Goal: Information Seeking & Learning: Learn about a topic

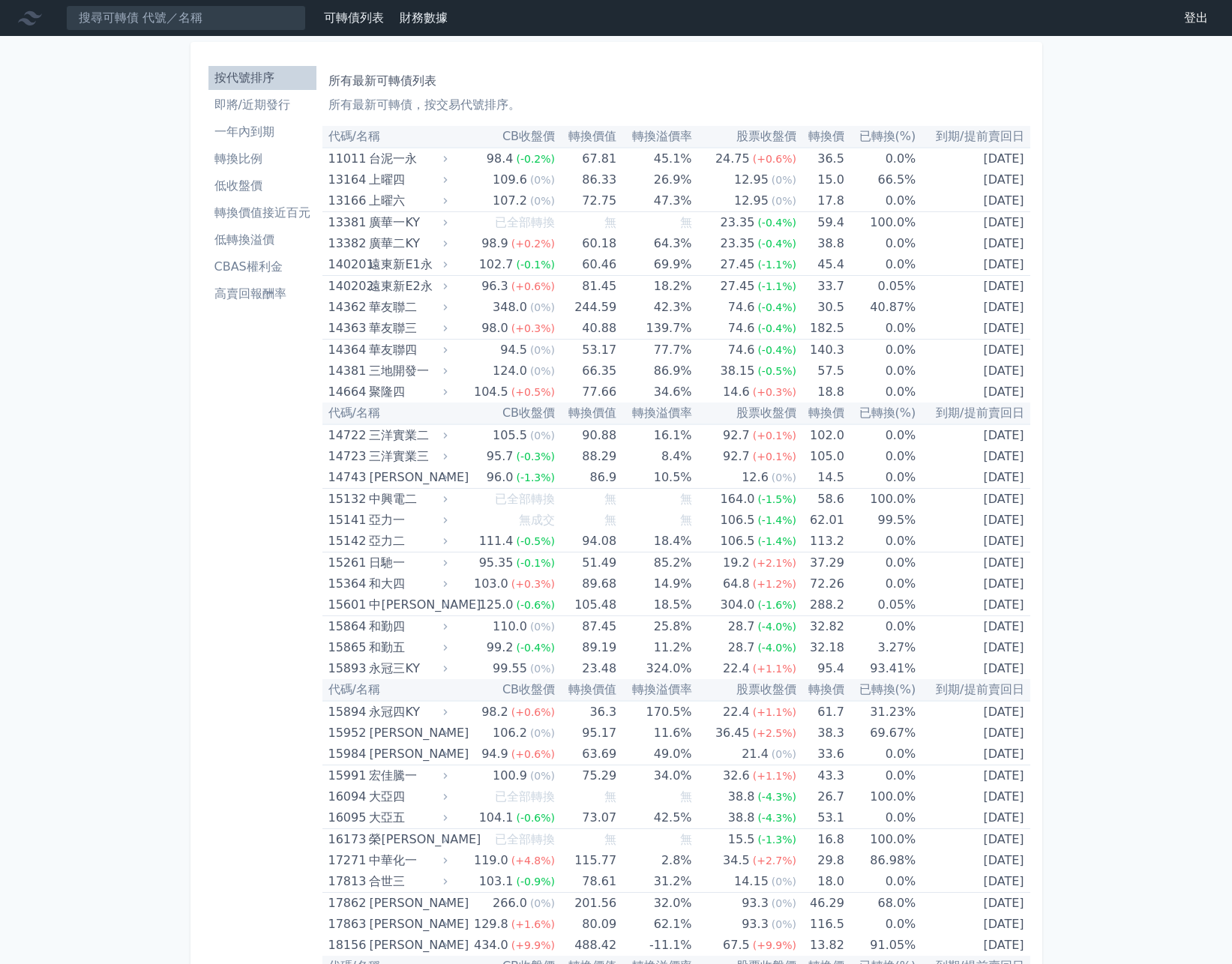
click at [279, 99] on li "即將/近期發行" at bounding box center [262, 105] width 108 height 18
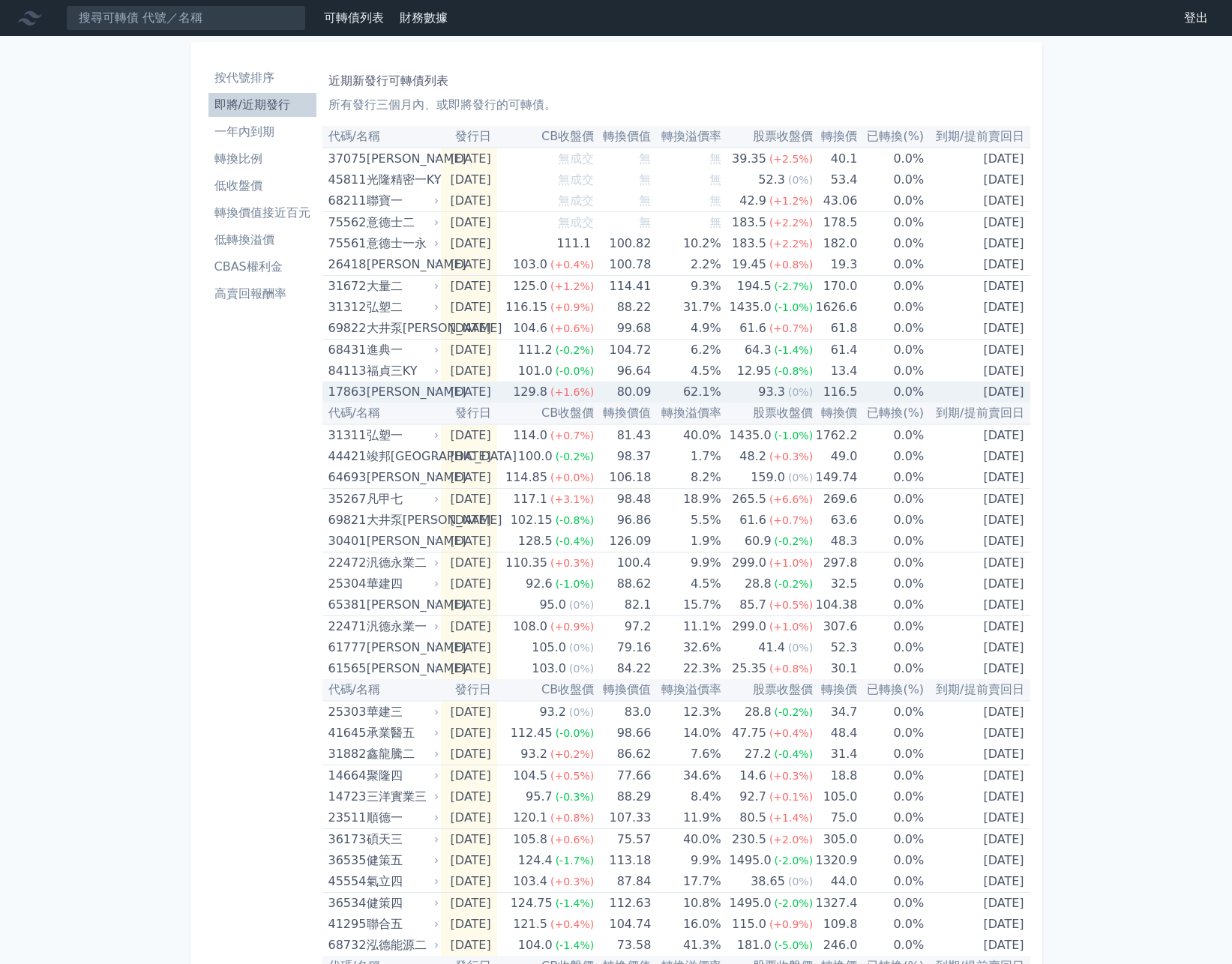
click at [538, 395] on div "129.8" at bounding box center [530, 392] width 40 height 21
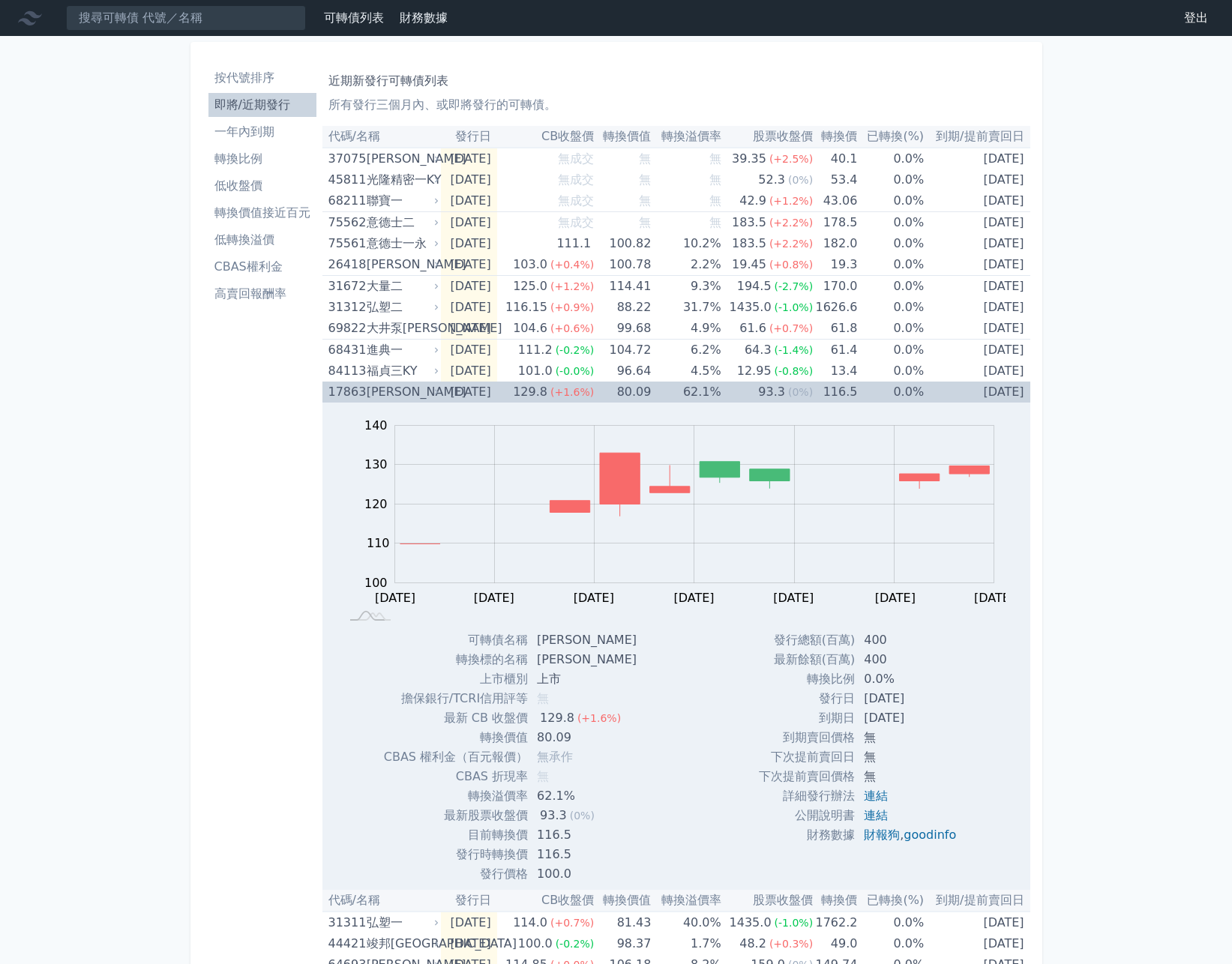
click at [538, 395] on div "129.8" at bounding box center [530, 392] width 40 height 21
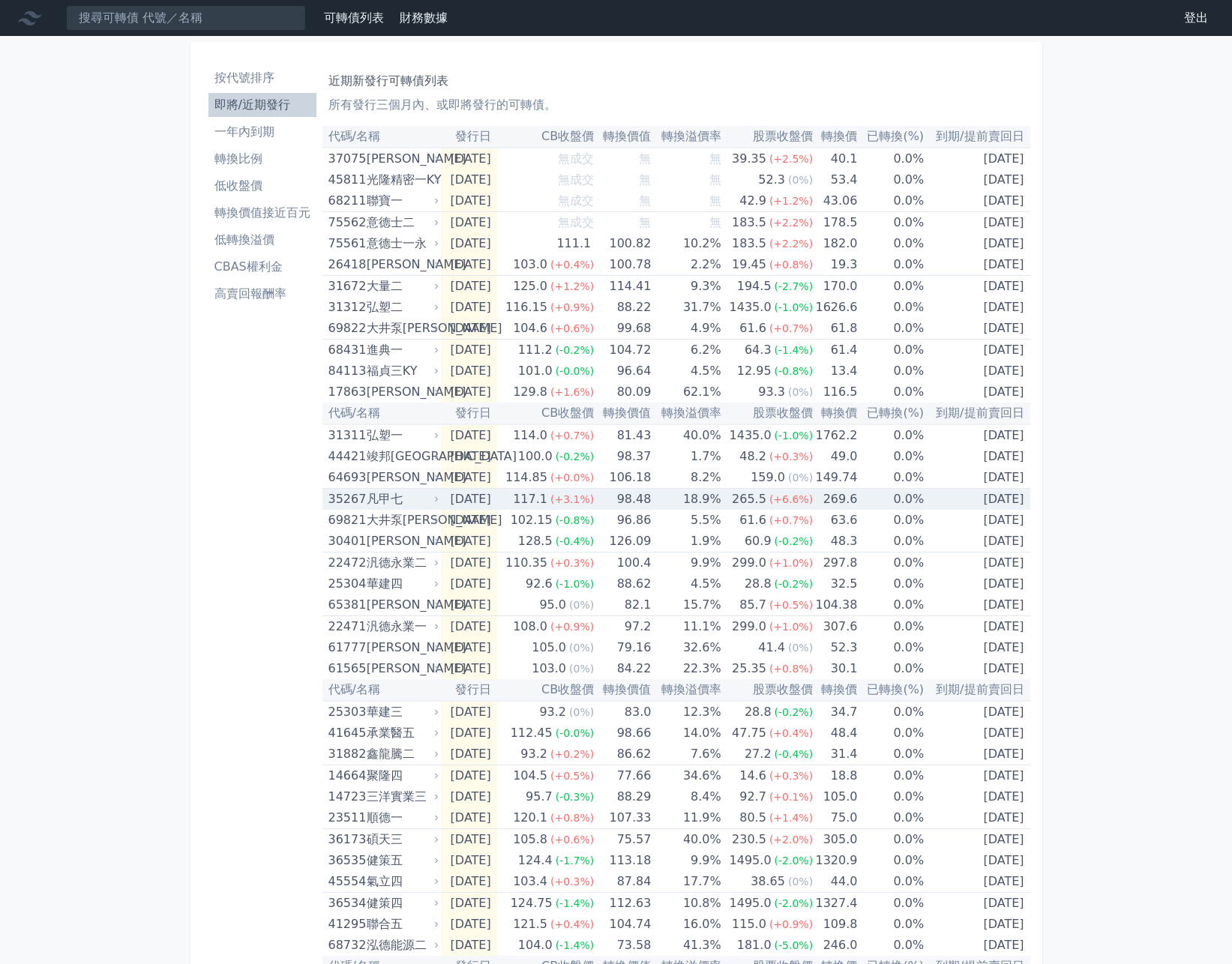
click at [576, 499] on span "(+3.1%)" at bounding box center [572, 499] width 44 height 12
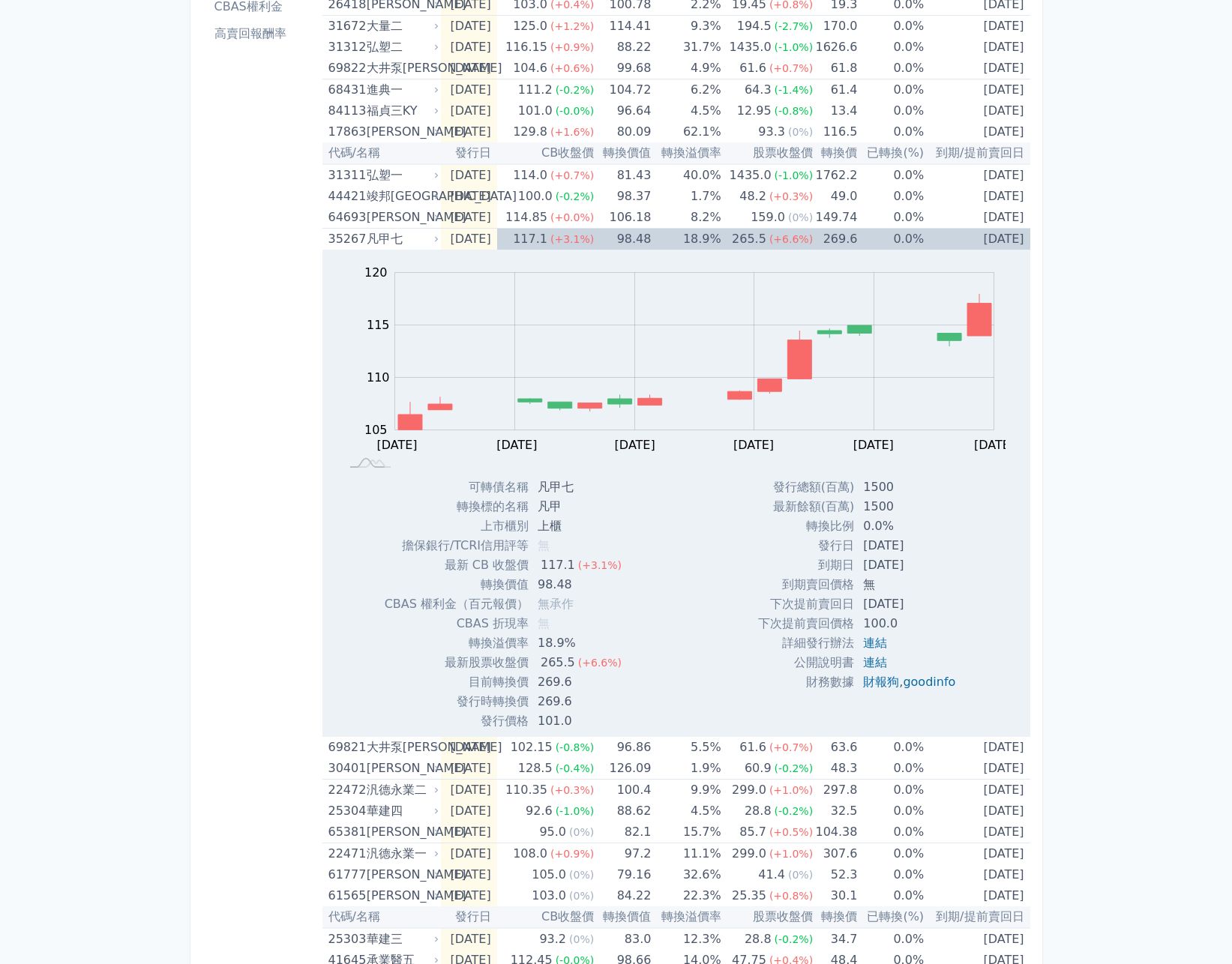
scroll to position [328, 0]
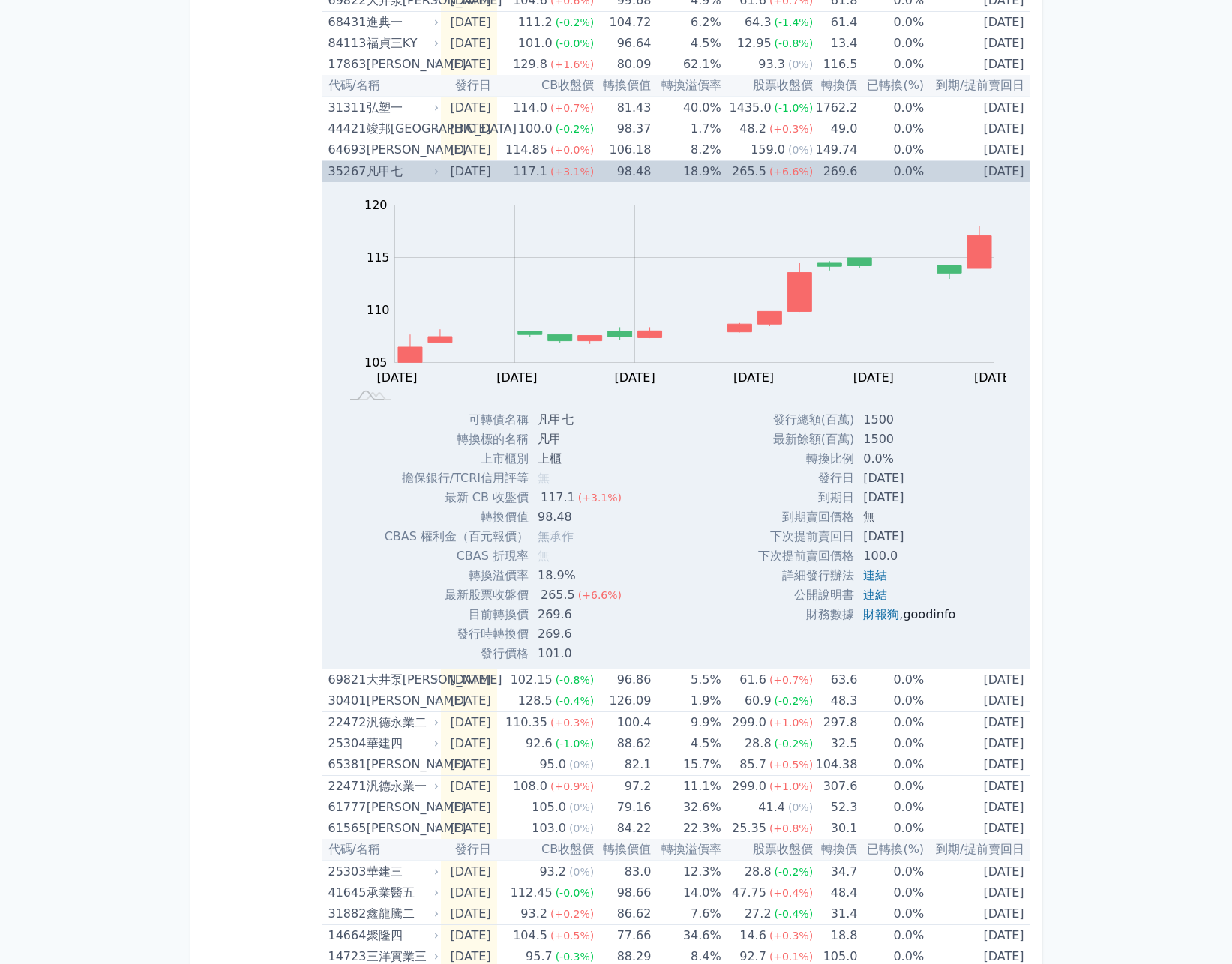
click at [915, 617] on link "goodinfo" at bounding box center [928, 614] width 52 height 15
click at [406, 172] on div "凡甲七" at bounding box center [401, 171] width 69 height 21
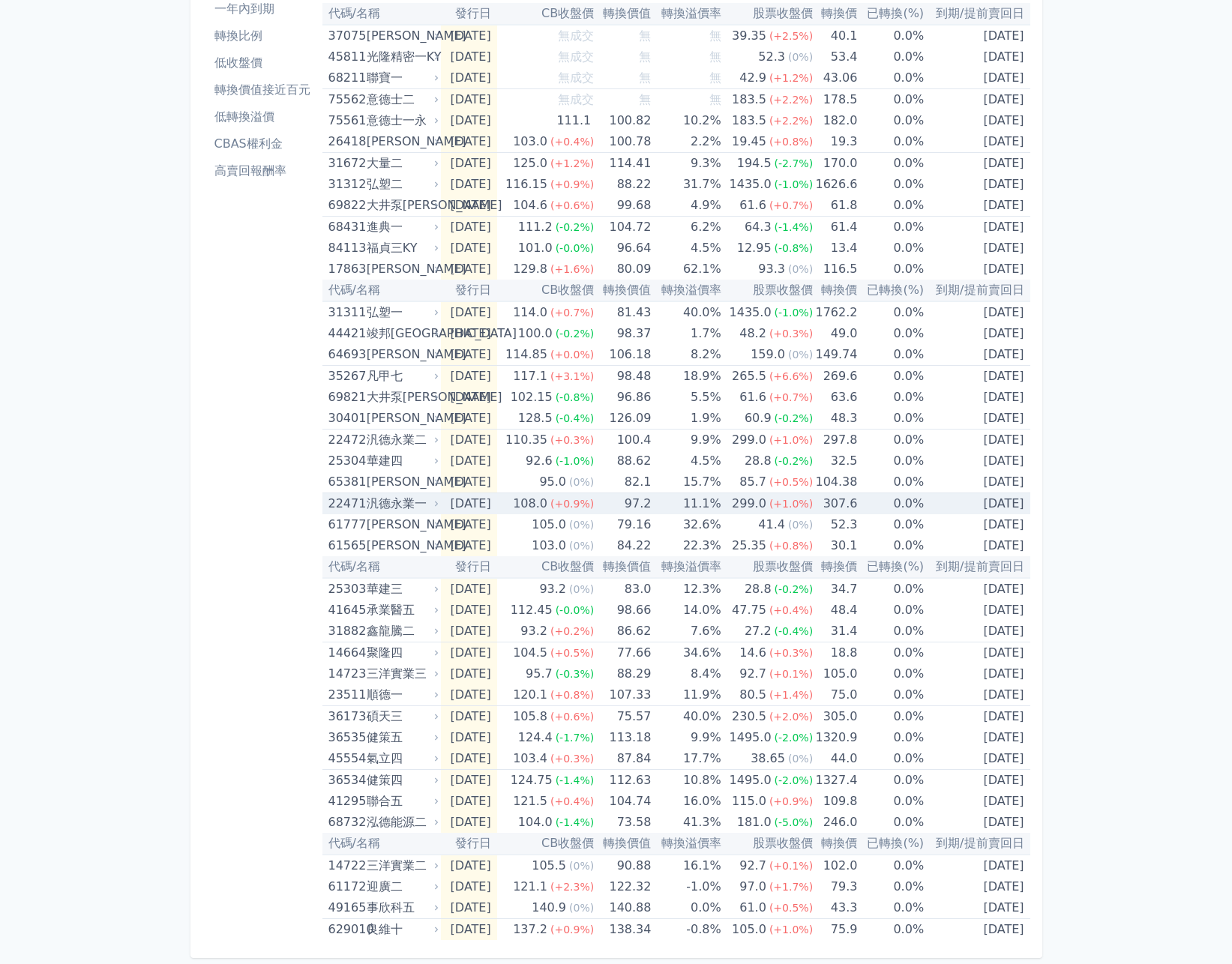
click at [415, 505] on div "汎德永業一" at bounding box center [401, 503] width 69 height 21
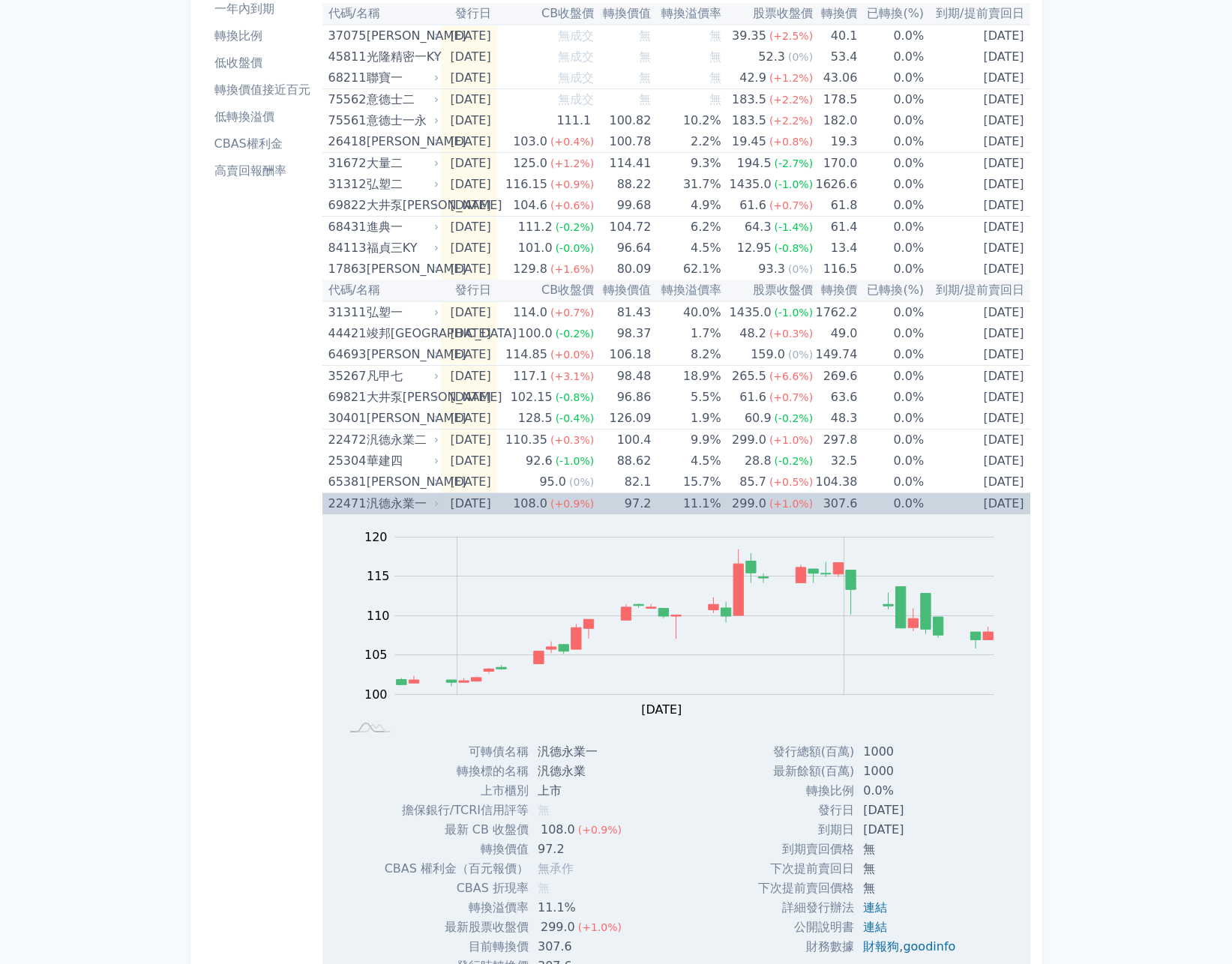
click at [407, 500] on div "汎德永業一" at bounding box center [401, 503] width 69 height 21
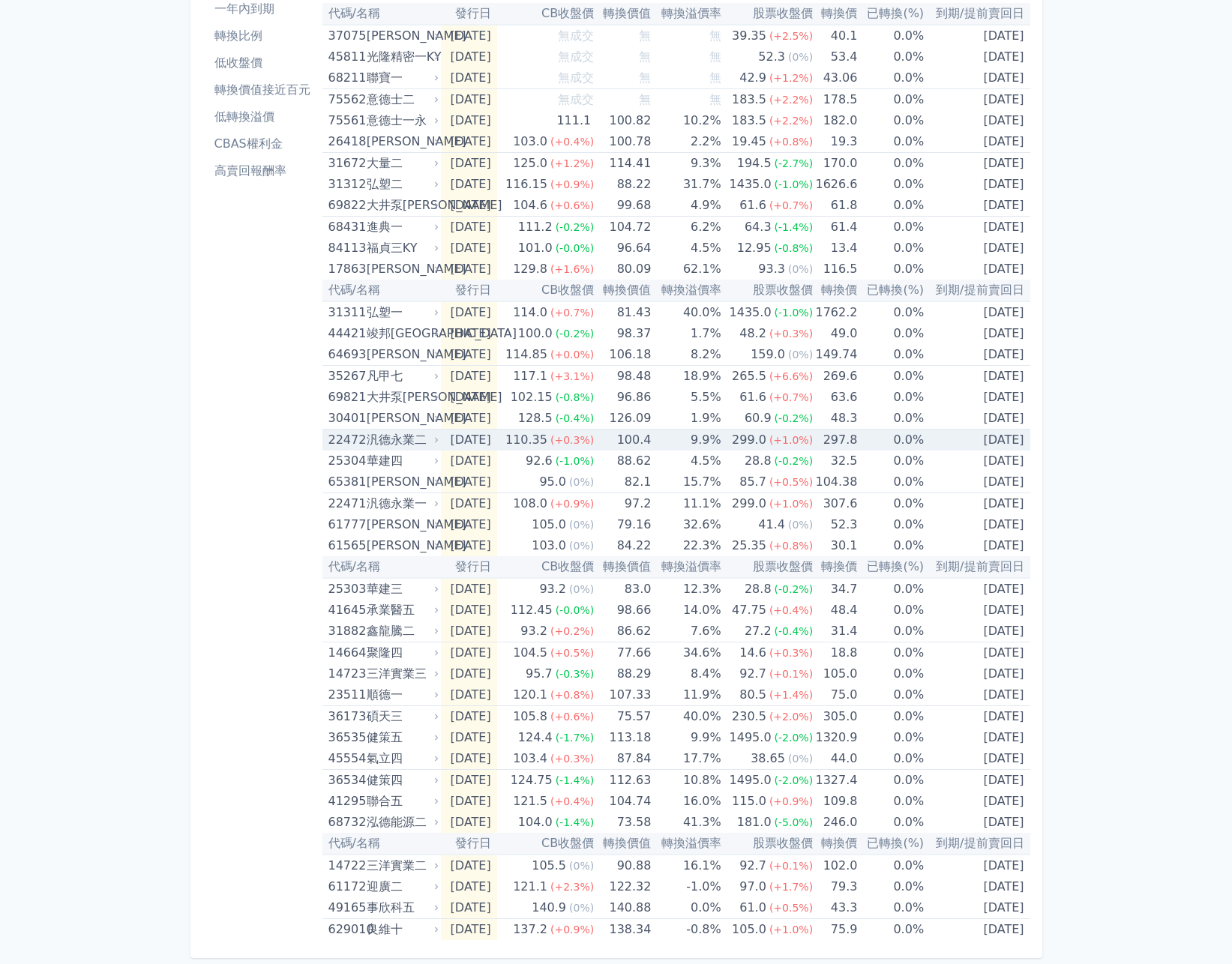
click at [365, 434] on div "22472 汎德永業二" at bounding box center [380, 439] width 103 height 21
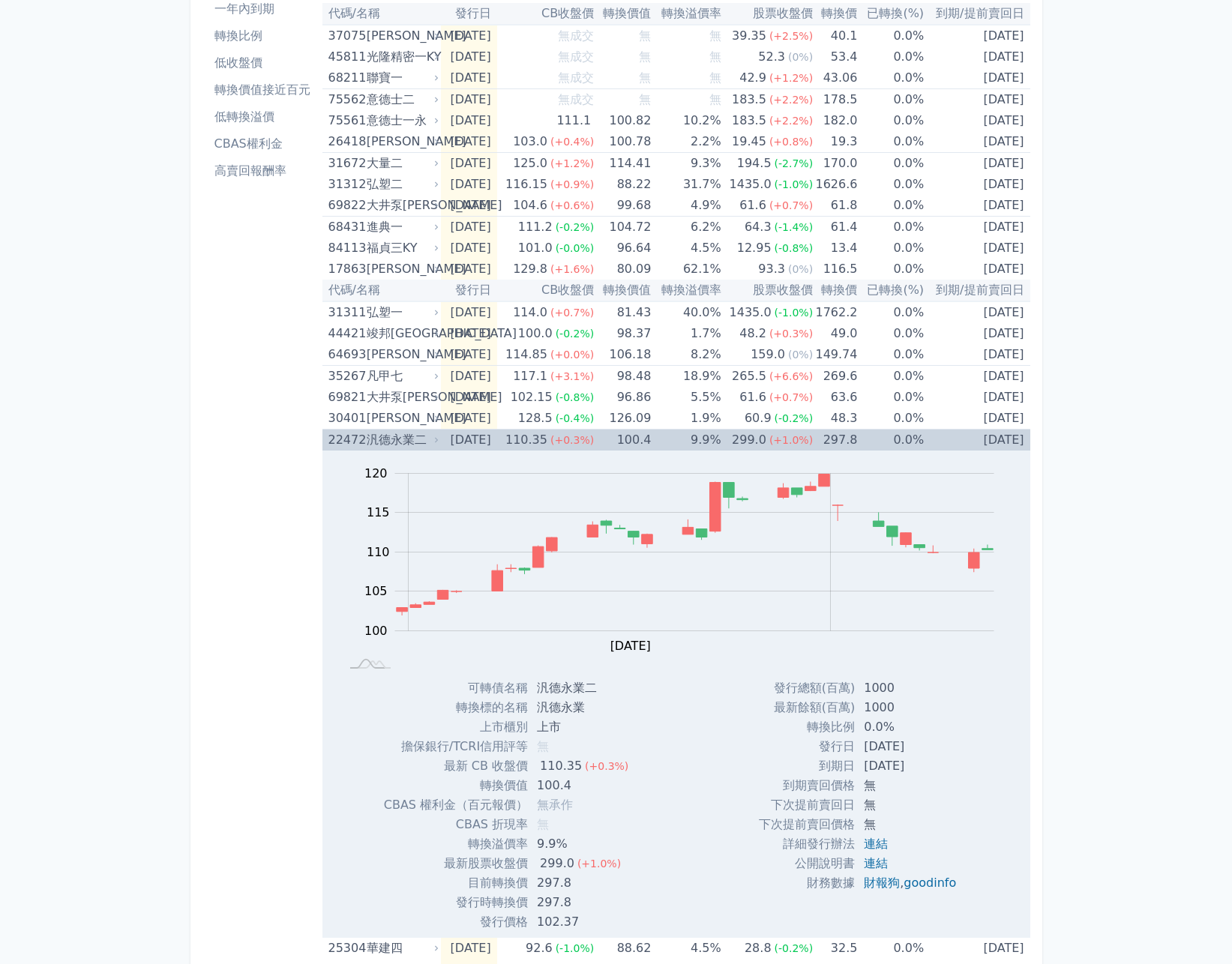
click at [365, 434] on div "22472 汎德永業二" at bounding box center [380, 439] width 103 height 21
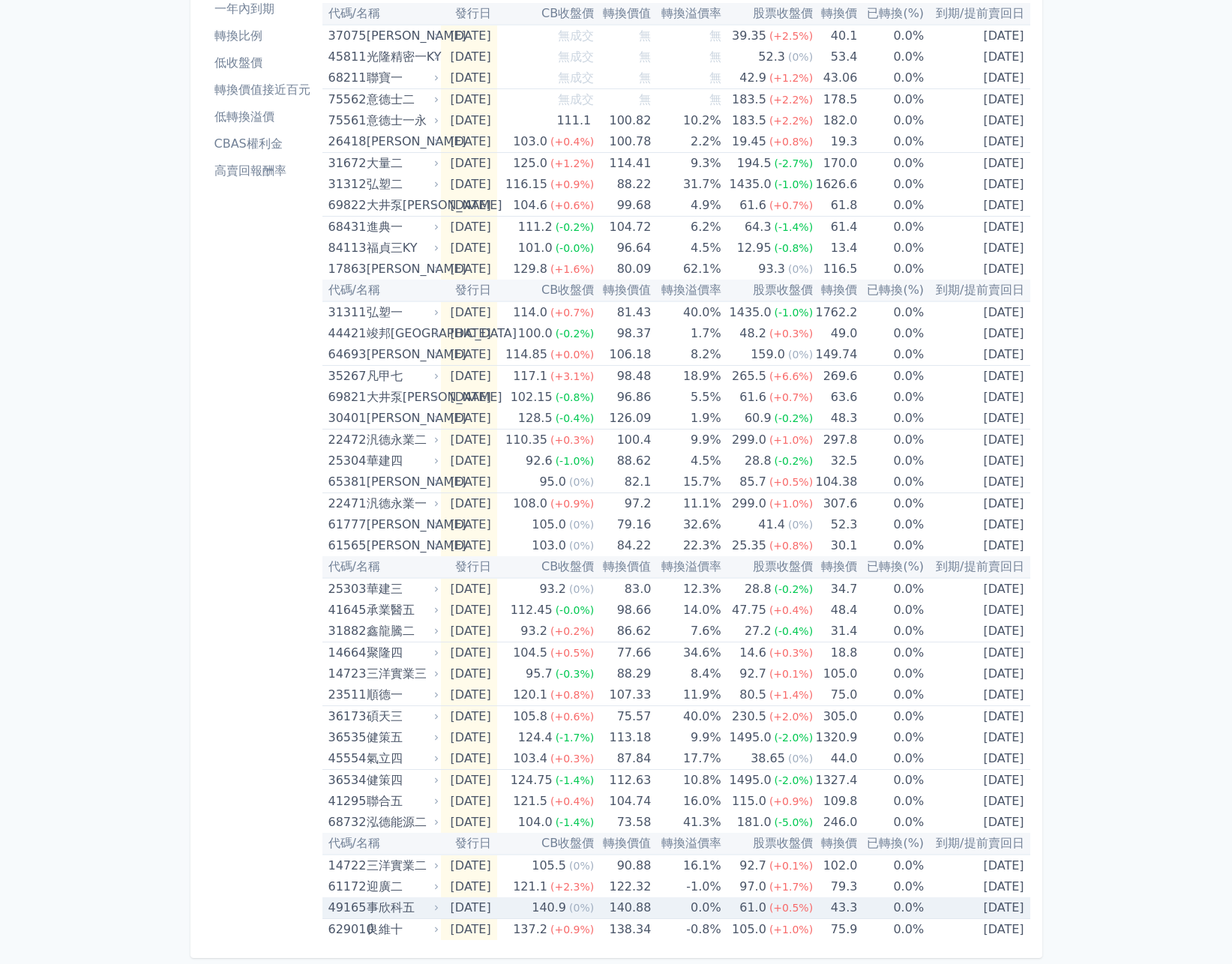
click at [365, 909] on div "49165 事欣科五" at bounding box center [380, 907] width 103 height 21
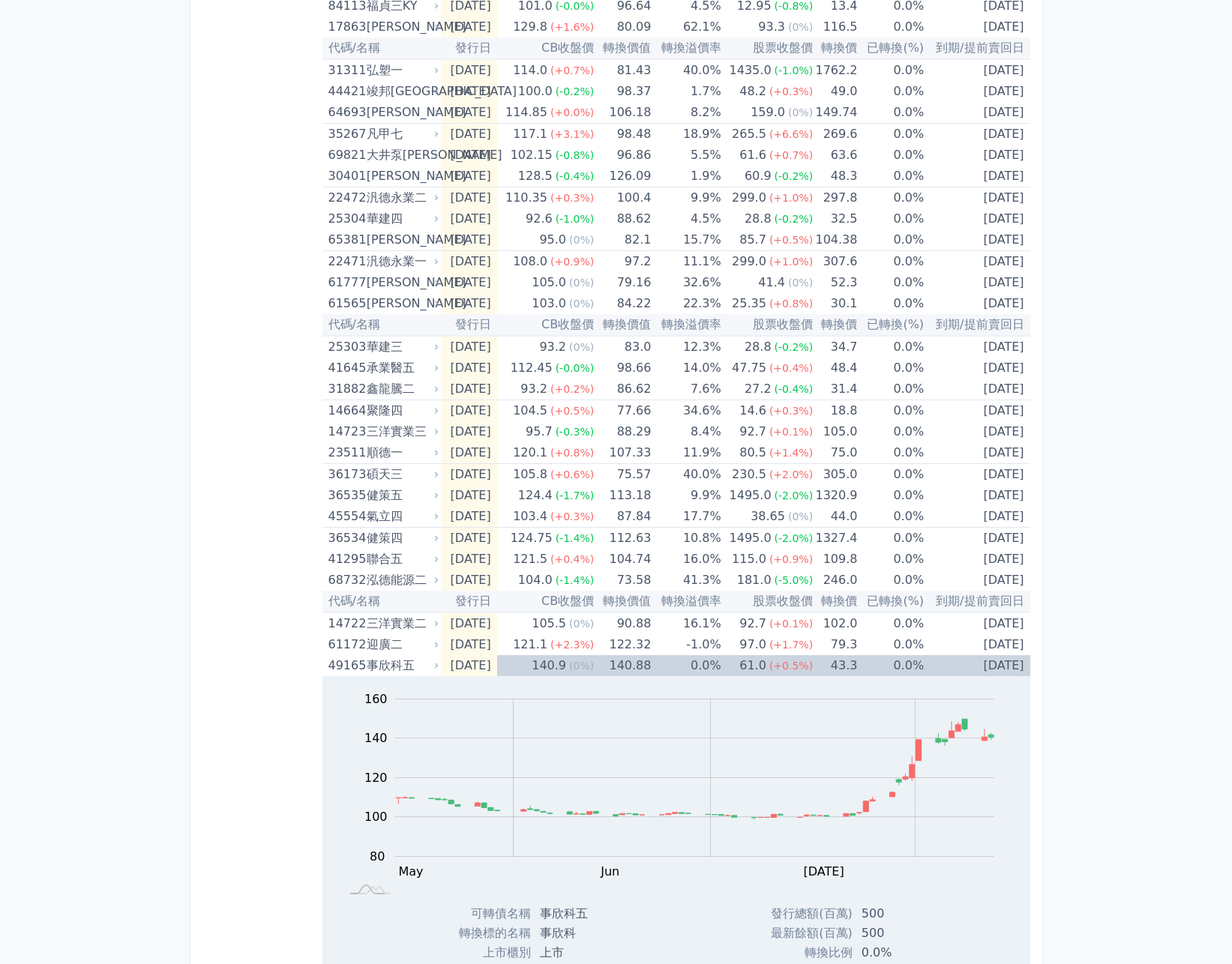
scroll to position [610, 0]
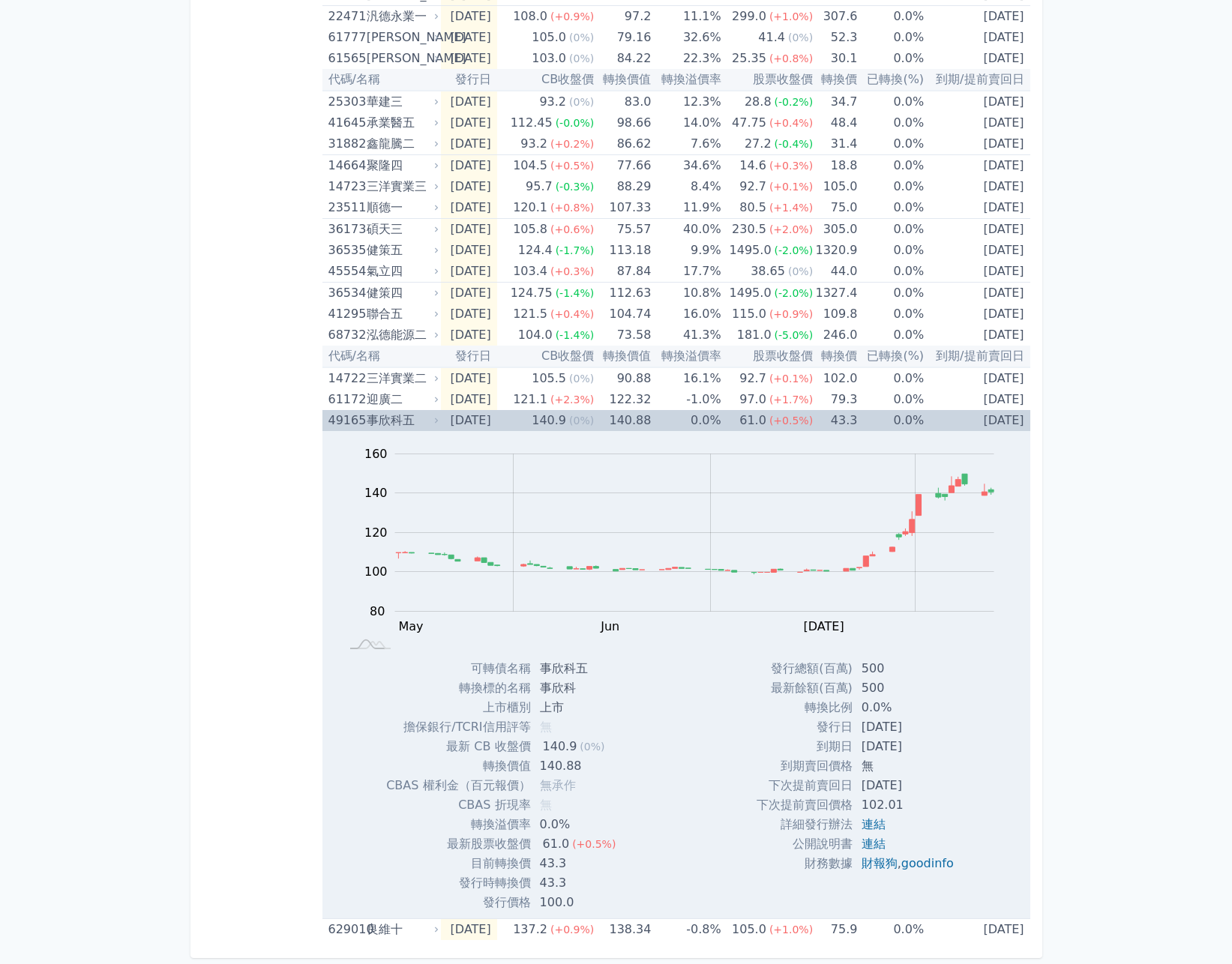
click at [351, 414] on div "49165" at bounding box center [346, 421] width 34 height 21
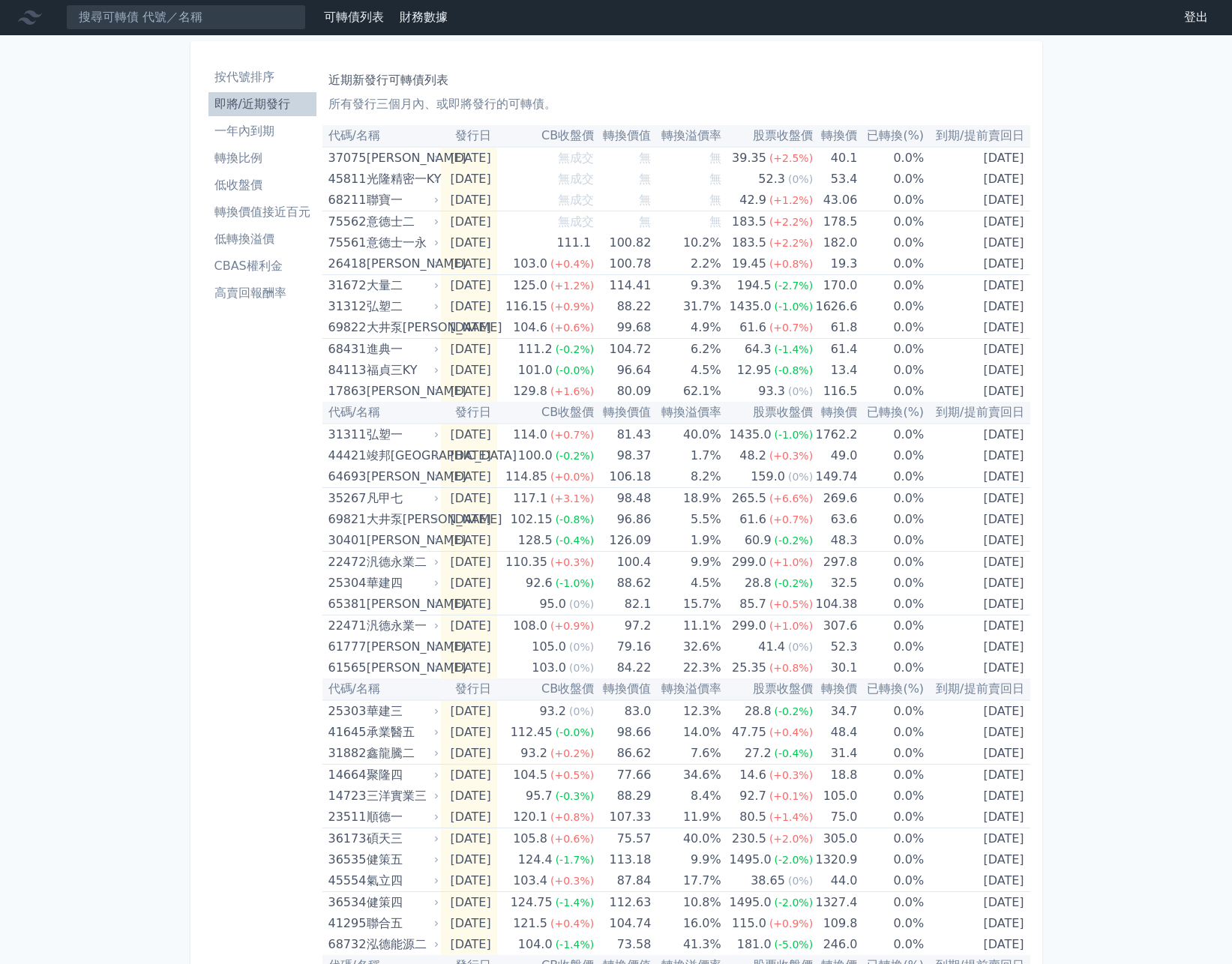
scroll to position [0, 0]
